Goal: Task Accomplishment & Management: Use online tool/utility

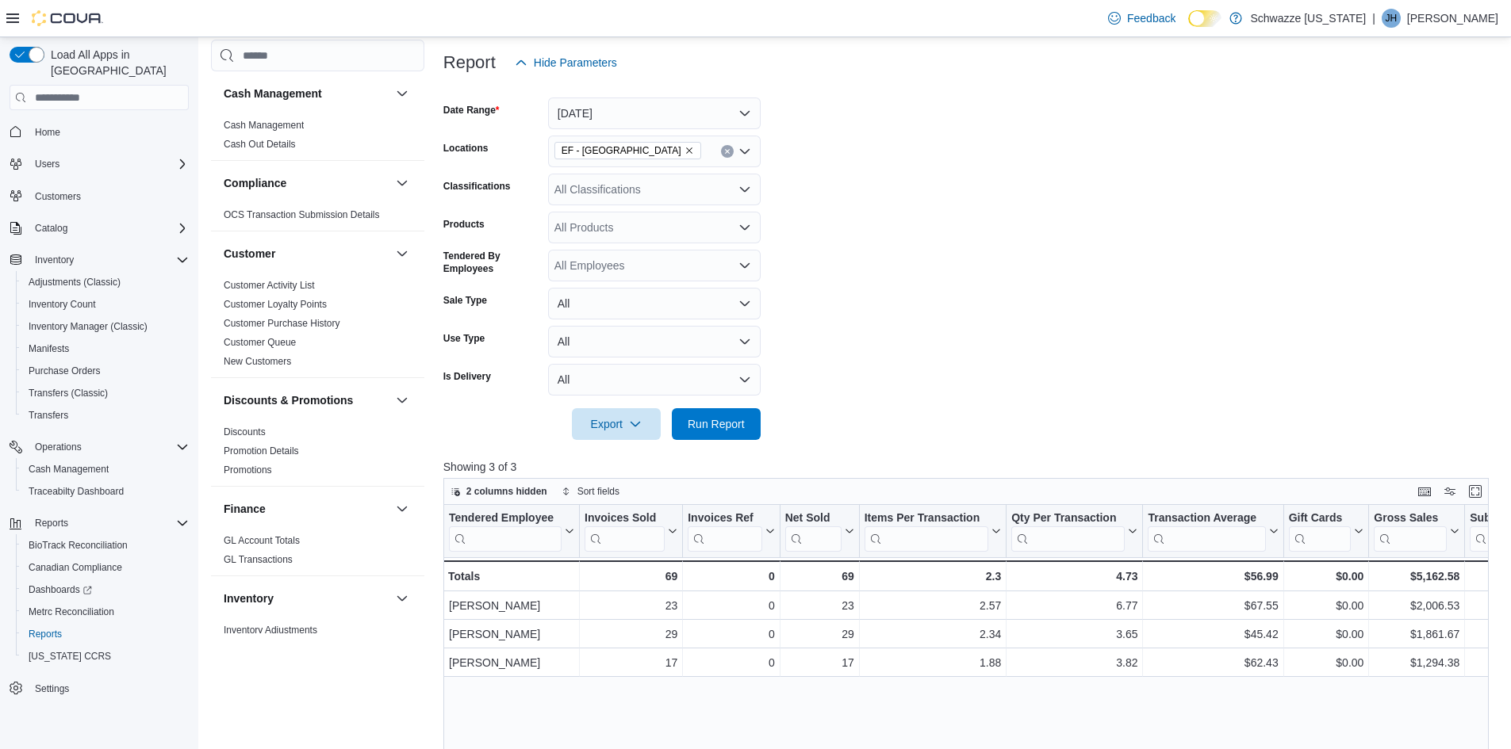
scroll to position [159, 0]
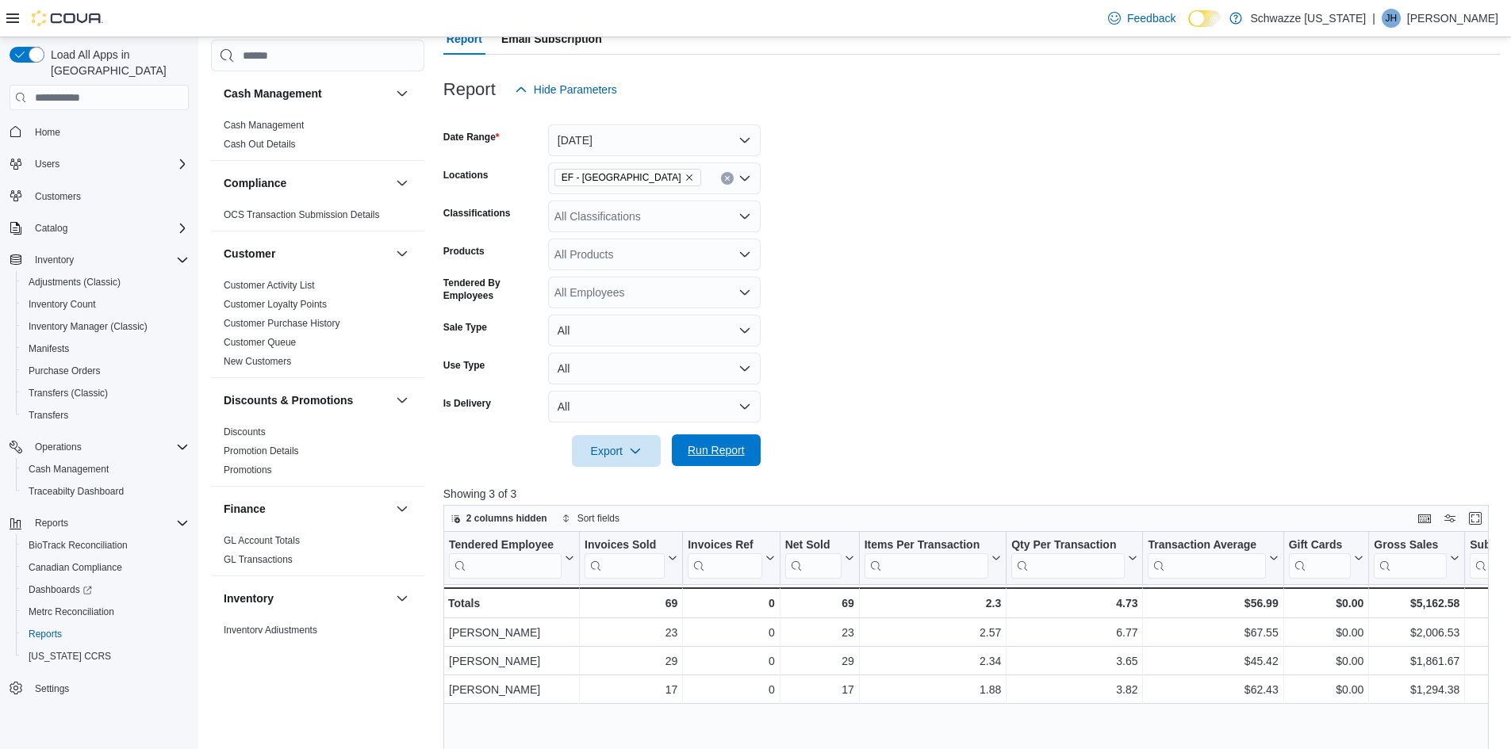
click at [702, 454] on span "Run Report" at bounding box center [716, 451] width 57 height 16
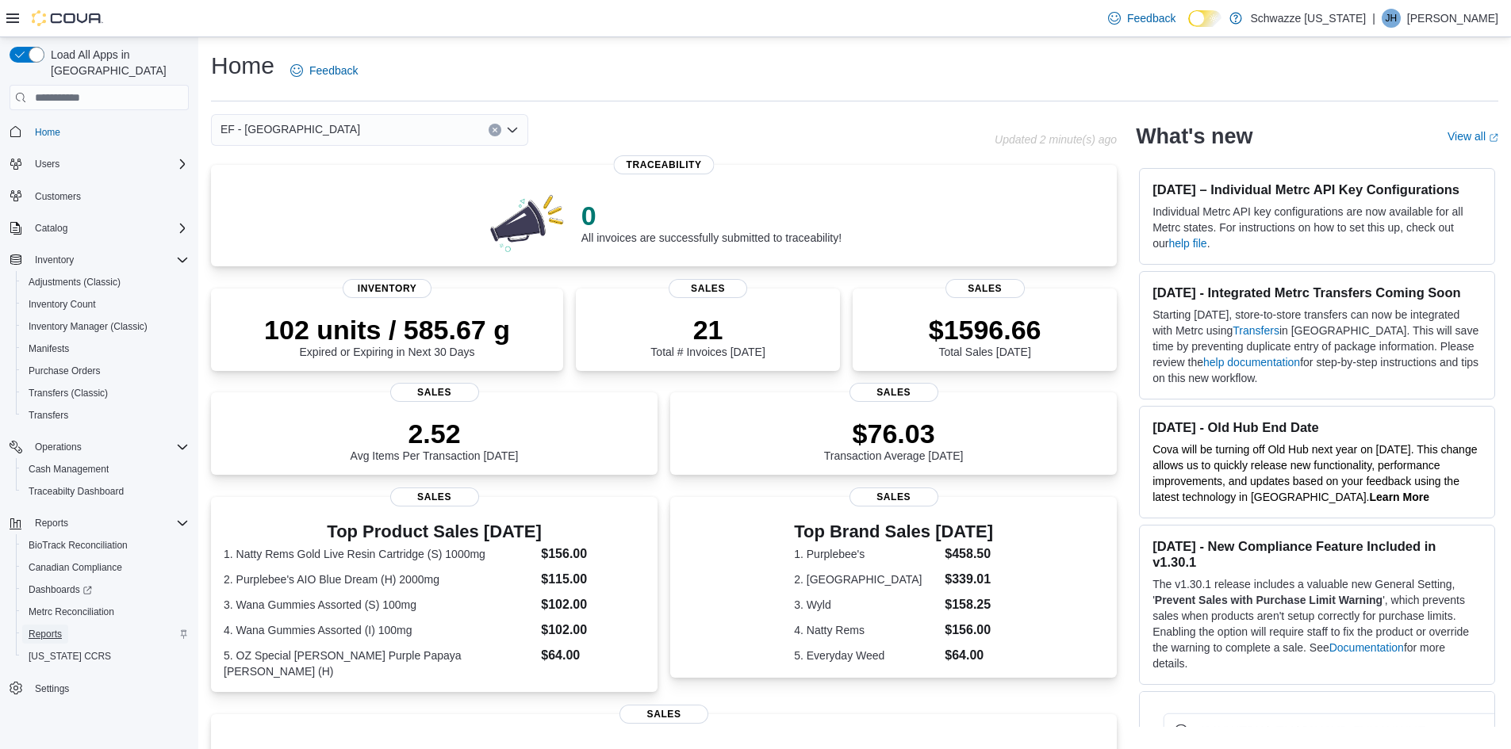
click at [48, 628] on span "Reports" at bounding box center [45, 634] width 33 height 13
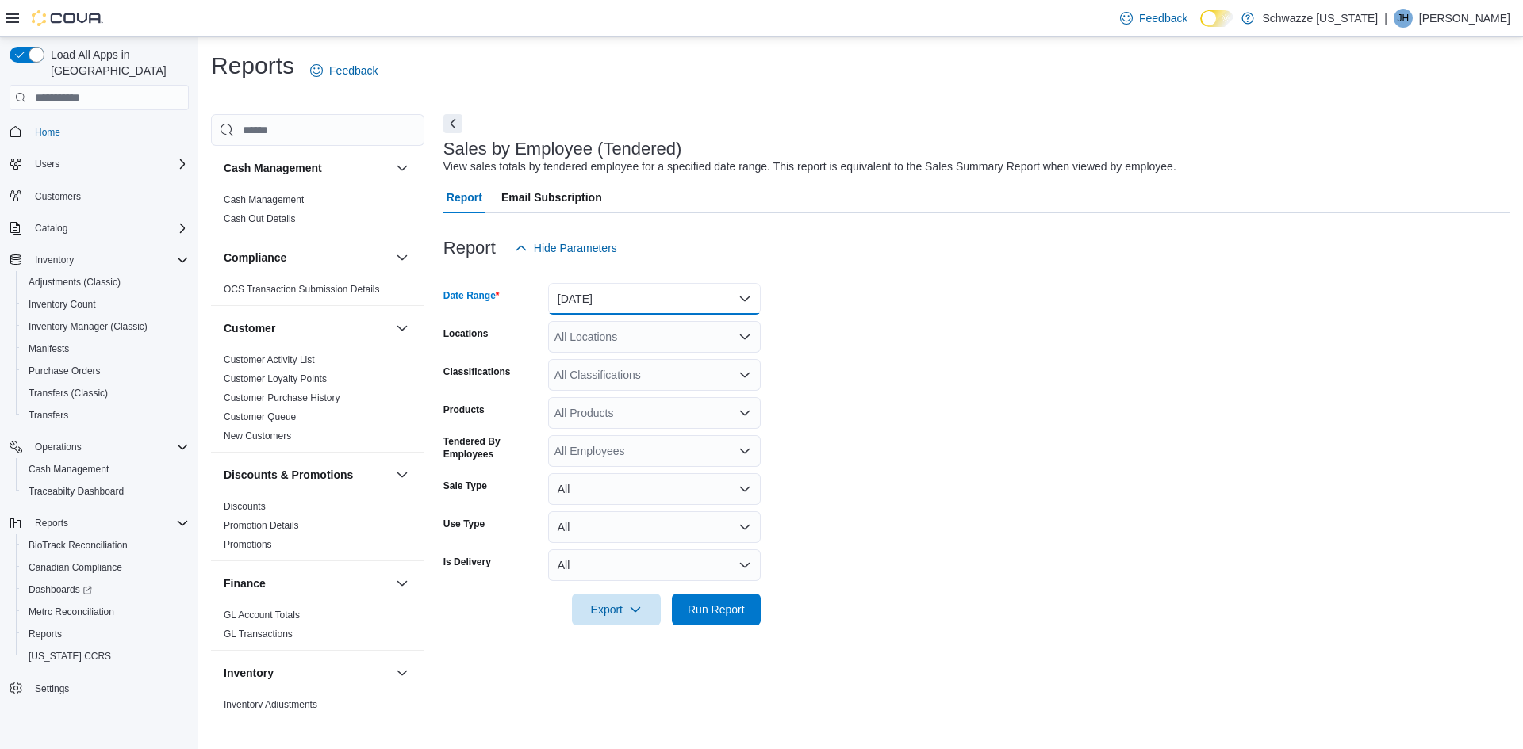
click at [632, 298] on button "[DATE]" at bounding box center [654, 299] width 213 height 32
click at [591, 361] on span "[DATE]" at bounding box center [663, 362] width 181 height 19
click at [604, 338] on div "All Locations" at bounding box center [654, 337] width 213 height 32
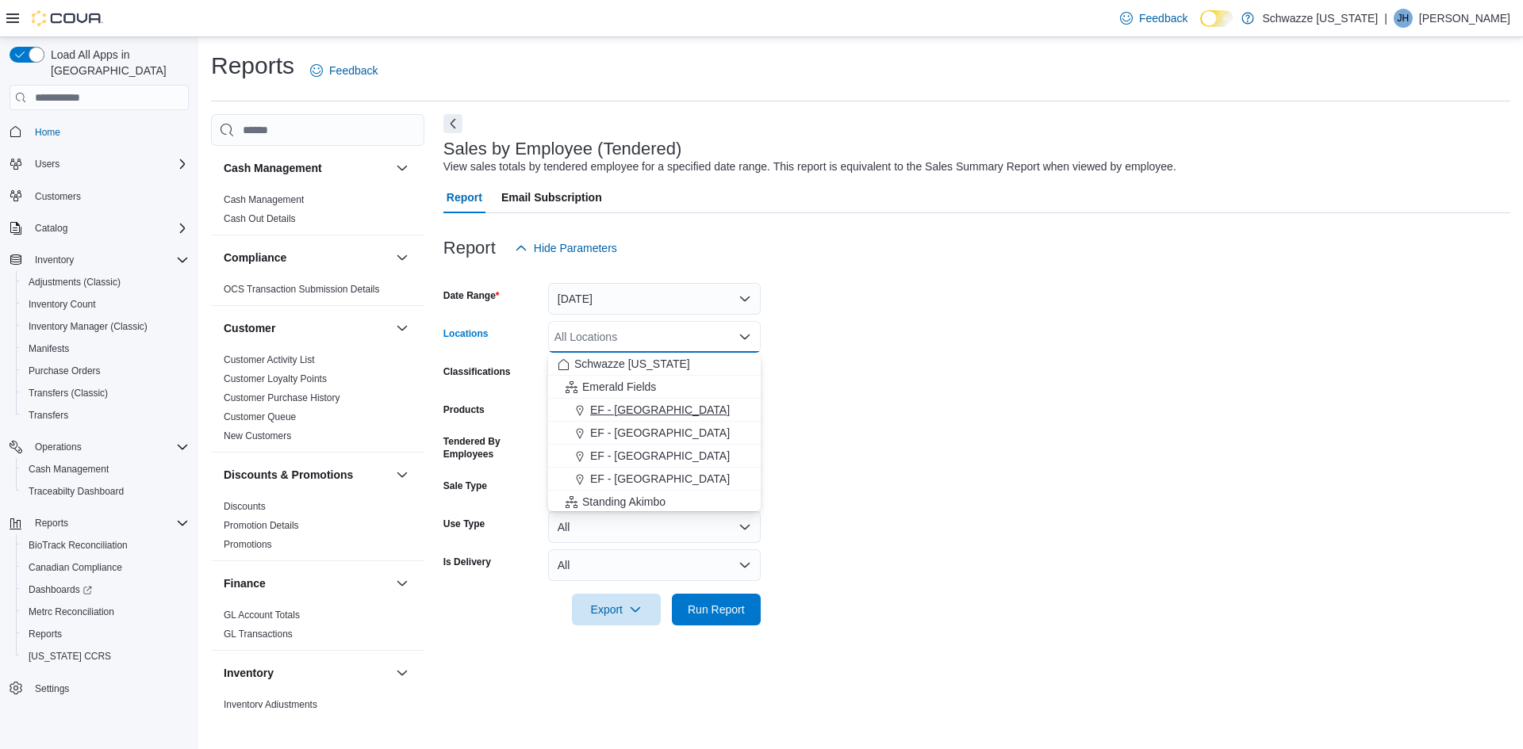
click at [634, 411] on span "EF - [GEOGRAPHIC_DATA]" at bounding box center [660, 410] width 140 height 16
click at [719, 600] on span "Run Report" at bounding box center [716, 609] width 70 height 32
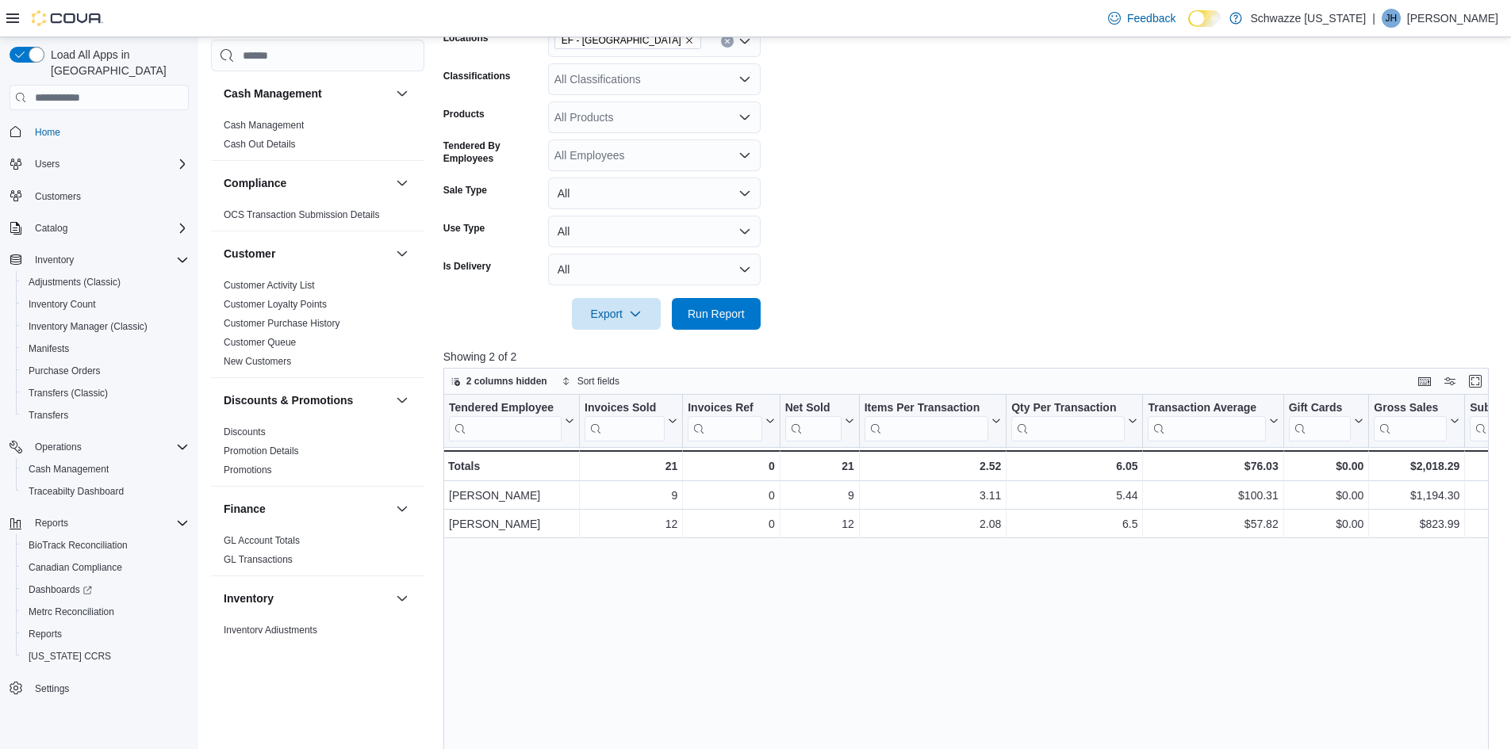
scroll to position [317, 0]
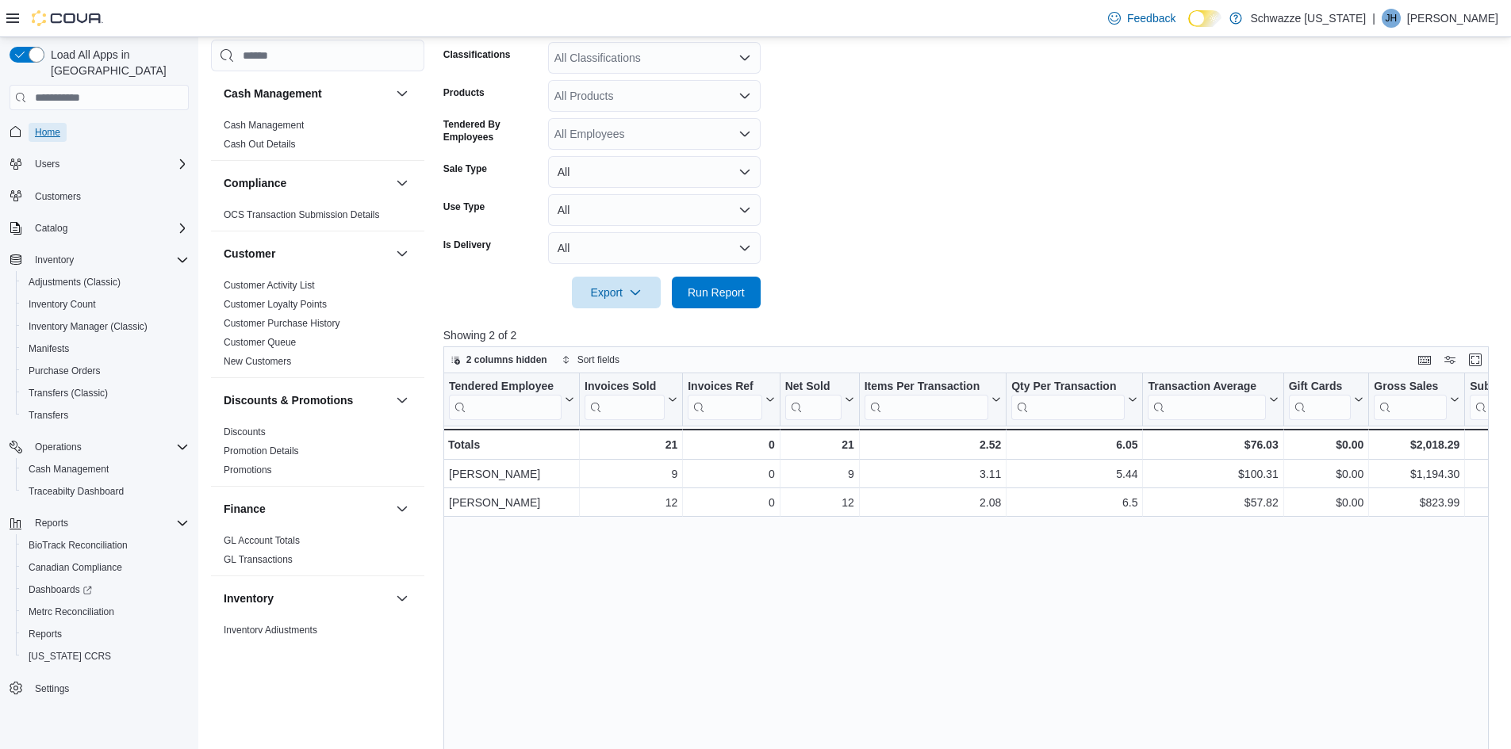
click at [47, 126] on span "Home" at bounding box center [47, 132] width 25 height 13
